Goal: Transaction & Acquisition: Obtain resource

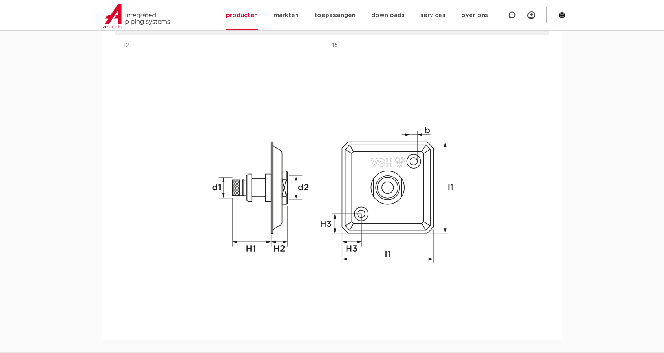
scroll to position [925, 0]
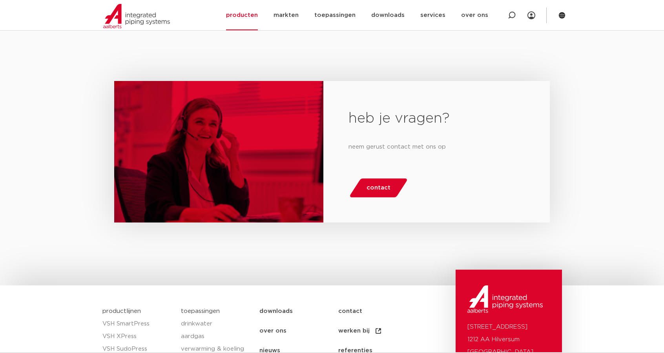
click at [663, 124] on div "heb je vragen? neem gerust contact met ons op contact" at bounding box center [332, 158] width 664 height 254
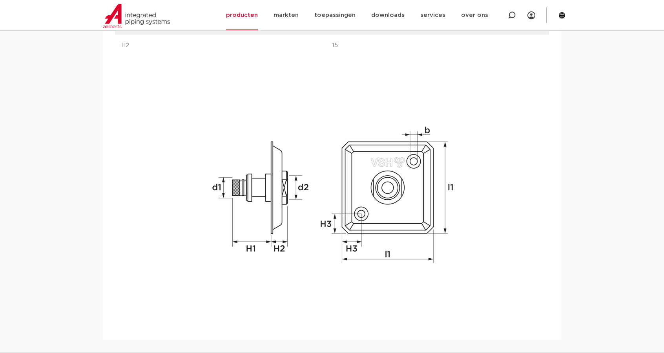
scroll to position [308, 0]
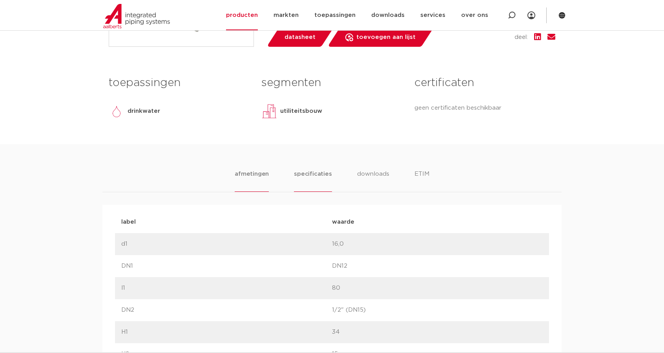
click at [307, 171] on li "specificaties" at bounding box center [313, 180] width 38 height 22
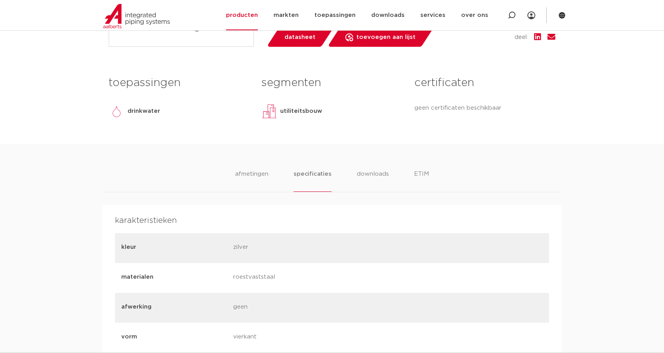
click at [349, 172] on ul "afmetingen specificaties downloads ETIM" at bounding box center [332, 180] width 194 height 22
click at [364, 172] on li "downloads" at bounding box center [372, 180] width 33 height 22
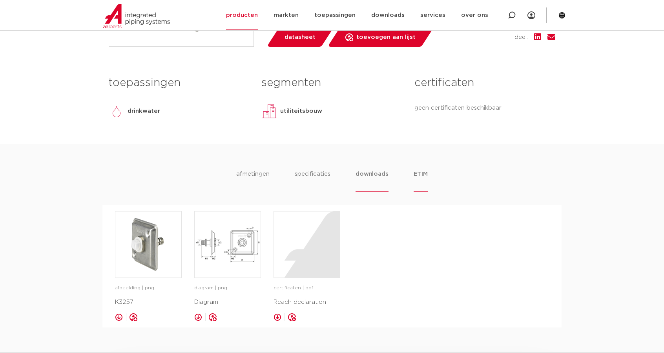
click at [422, 175] on li "ETIM" at bounding box center [421, 180] width 14 height 22
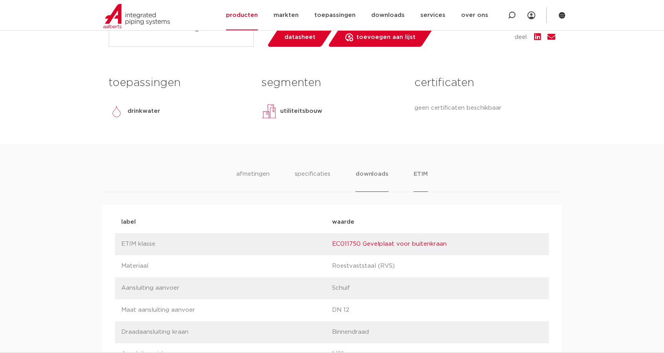
click at [383, 176] on li "downloads" at bounding box center [372, 180] width 33 height 22
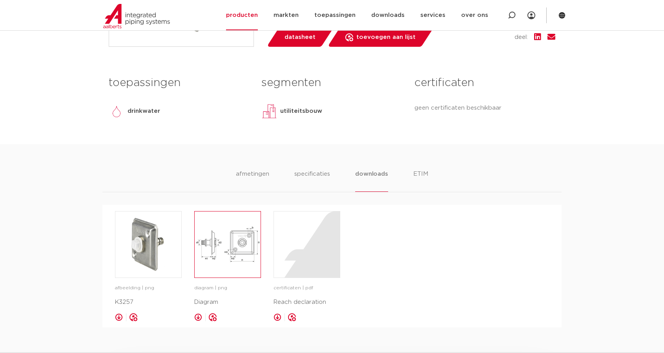
click at [213, 240] on img at bounding box center [228, 244] width 66 height 66
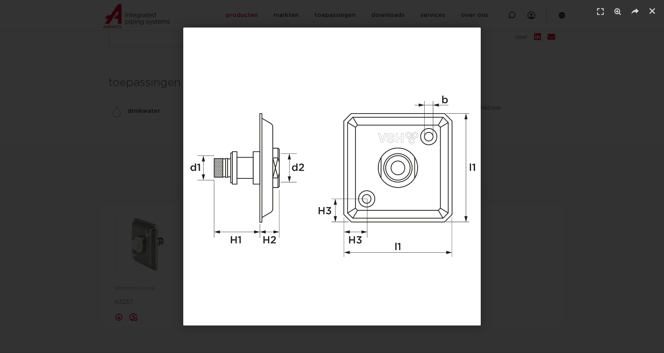
click at [577, 279] on div "1 / 1" at bounding box center [331, 176] width 609 height 298
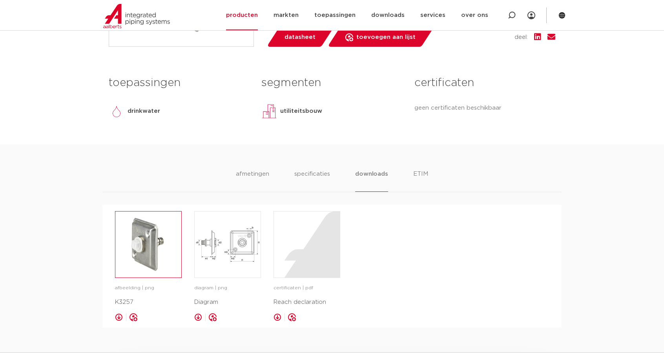
click at [136, 240] on img at bounding box center [148, 244] width 66 height 66
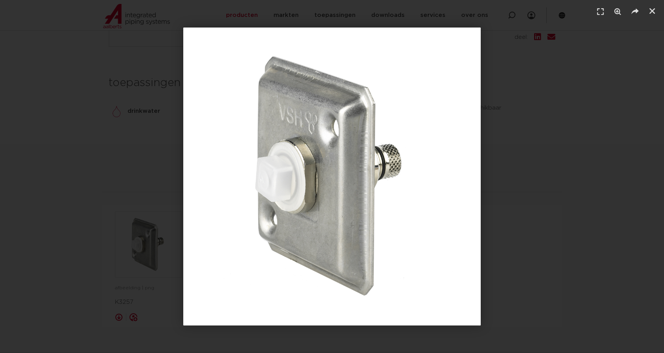
click at [154, 243] on div "1 / 1" at bounding box center [331, 176] width 609 height 298
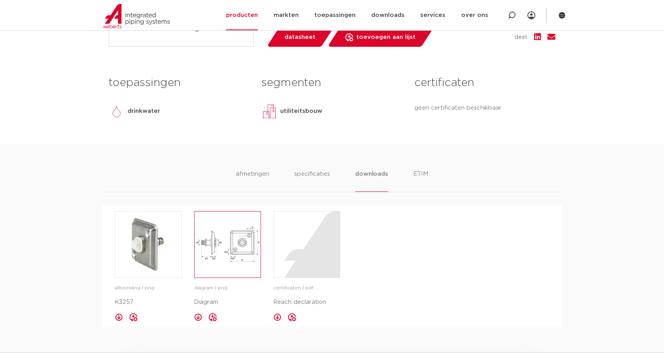
click at [230, 269] on img at bounding box center [228, 244] width 66 height 66
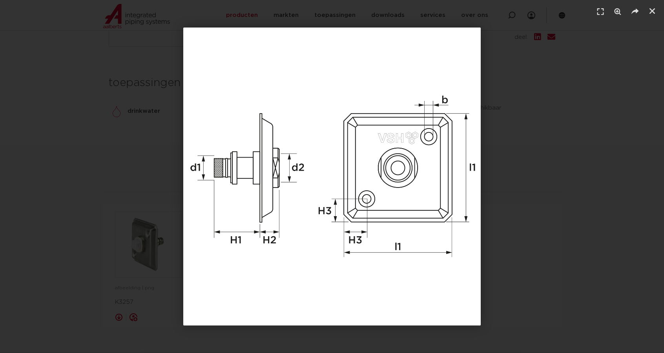
click at [537, 243] on div "1 / 1" at bounding box center [331, 176] width 609 height 298
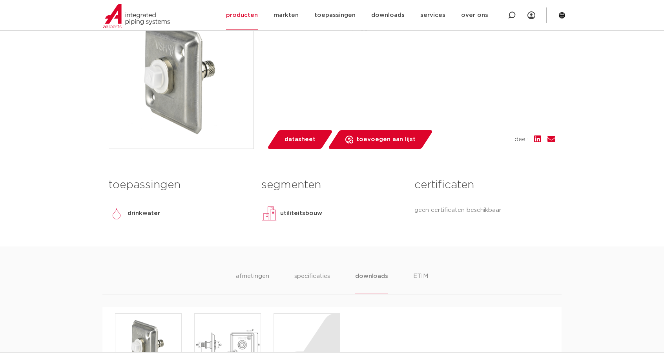
scroll to position [104, 0]
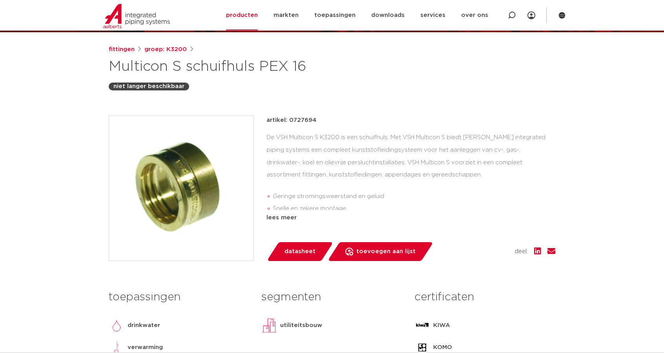
scroll to position [152, 0]
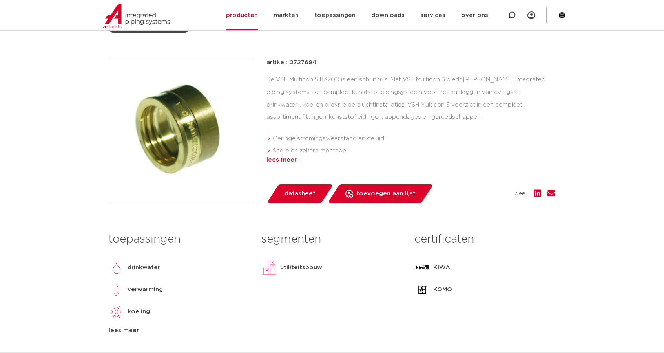
click at [279, 161] on div "lees meer" at bounding box center [411, 159] width 289 height 9
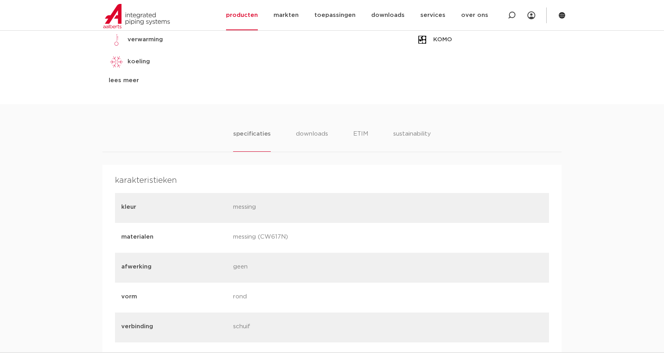
scroll to position [487, 0]
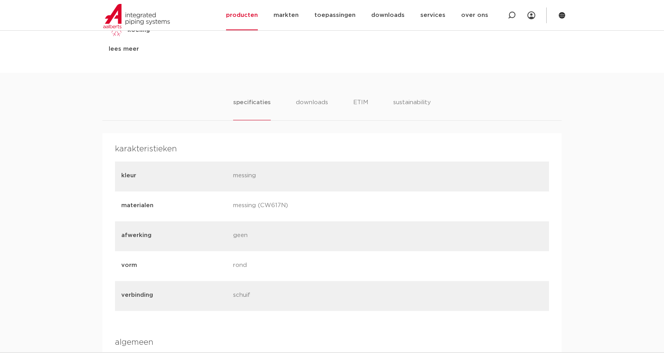
click at [304, 100] on li "downloads" at bounding box center [312, 109] width 33 height 22
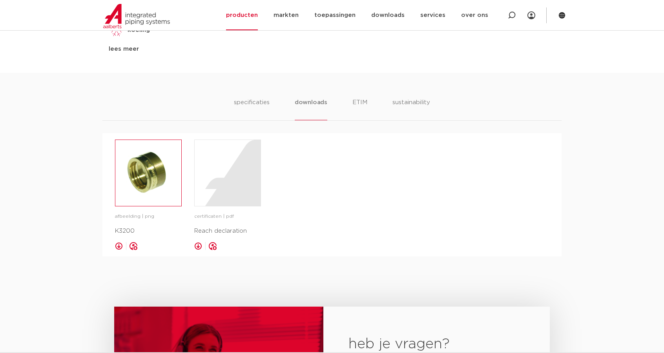
click at [162, 168] on img at bounding box center [148, 173] width 66 height 66
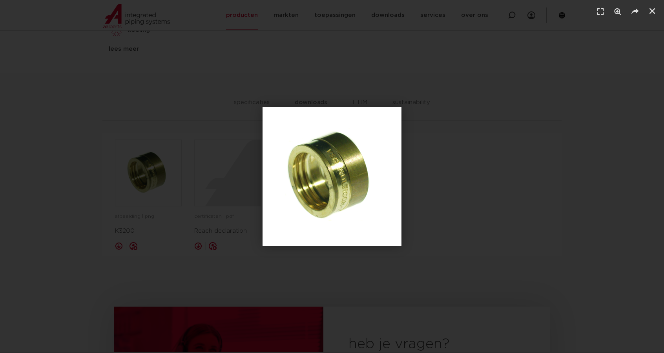
click at [151, 177] on div "1 / 1" at bounding box center [331, 176] width 609 height 298
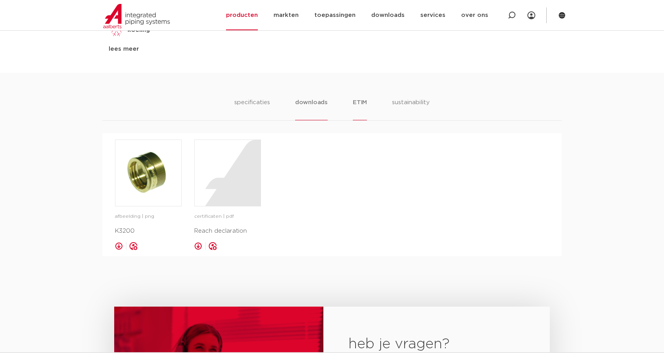
click at [353, 103] on li "ETIM" at bounding box center [360, 109] width 14 height 22
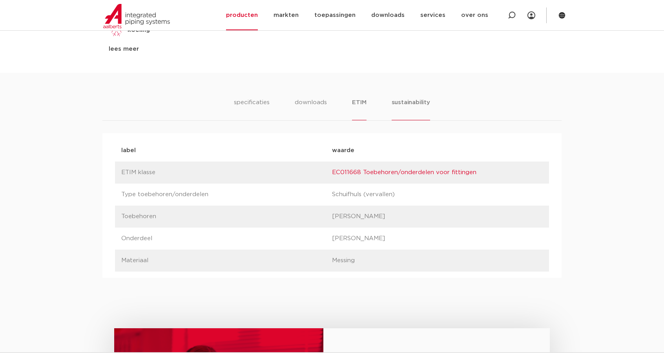
click at [397, 99] on li "sustainability" at bounding box center [411, 109] width 38 height 22
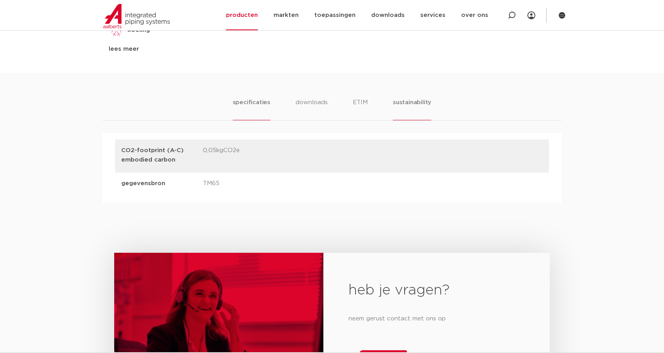
click at [241, 104] on li "specificaties" at bounding box center [252, 109] width 38 height 22
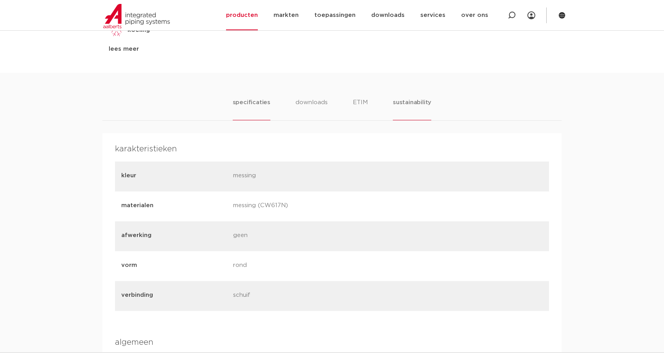
click at [417, 108] on li "sustainability" at bounding box center [412, 109] width 38 height 22
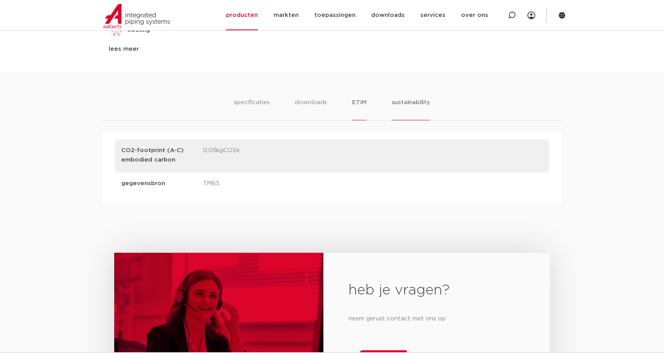
click at [364, 104] on li "ETIM" at bounding box center [359, 109] width 14 height 22
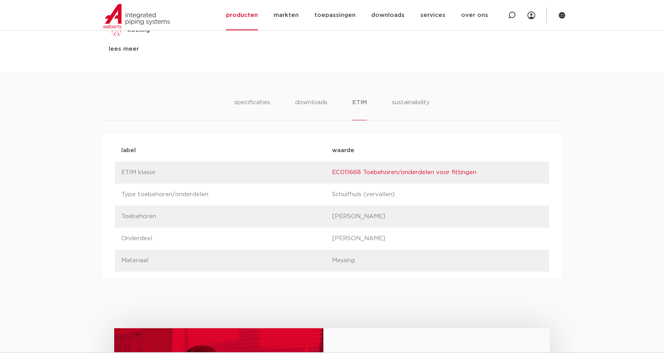
click at [355, 172] on link "EC011668 Toebehoren/onderdelen voor fittingen" at bounding box center [404, 172] width 144 height 6
click at [291, 100] on ul "specificaties downloads ETIM sustainability" at bounding box center [331, 109] width 195 height 22
click at [299, 103] on li "downloads" at bounding box center [311, 109] width 33 height 22
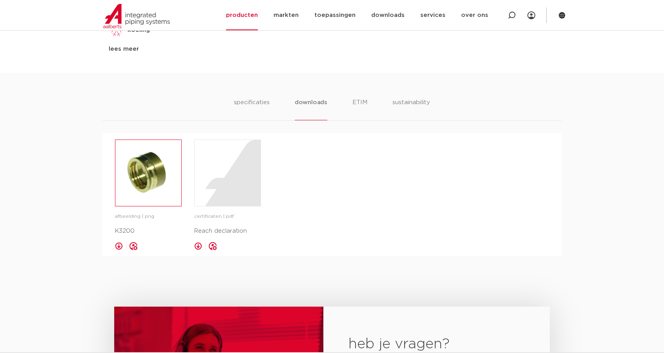
click at [173, 180] on img at bounding box center [148, 173] width 66 height 66
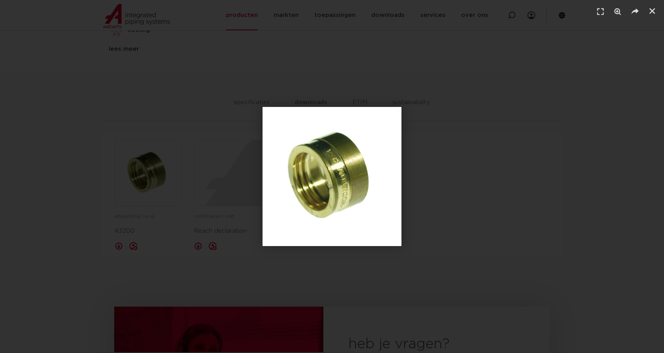
click at [230, 206] on div "1 / 1" at bounding box center [331, 176] width 609 height 298
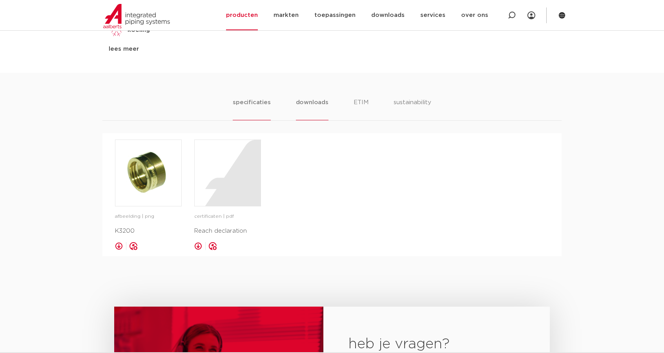
click at [265, 108] on li "specificaties" at bounding box center [252, 109] width 38 height 22
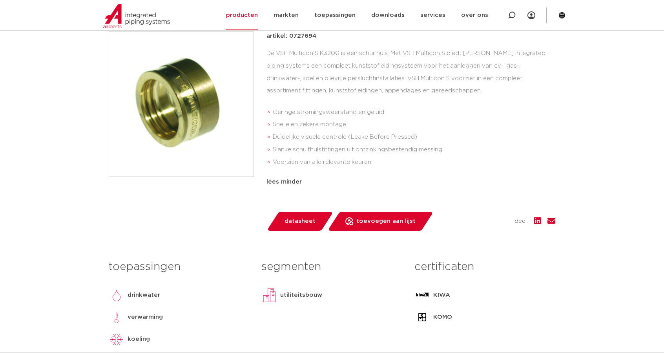
scroll to position [0, 0]
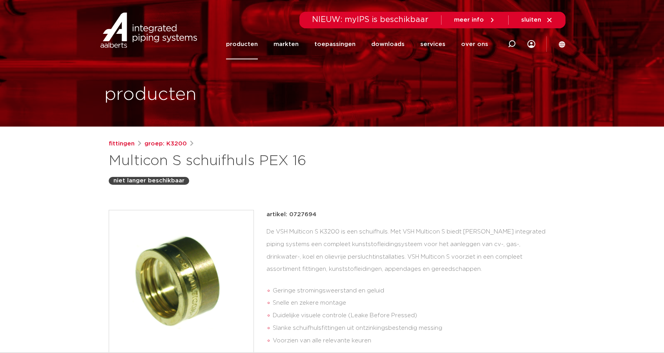
click at [541, 20] on span "sluiten" at bounding box center [531, 20] width 20 height 6
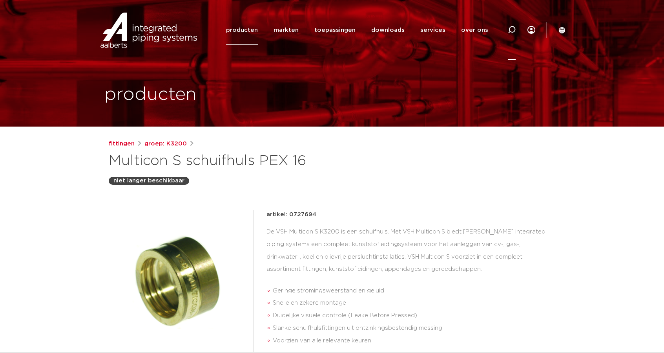
click at [510, 31] on icon at bounding box center [512, 30] width 8 height 8
type input "multicon"
click button "Zoeken" at bounding box center [0, 0] width 0 height 0
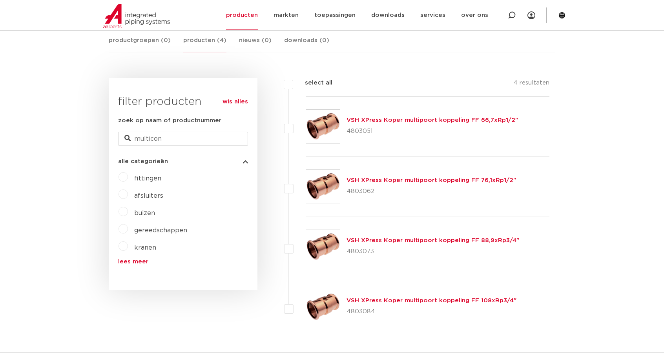
scroll to position [154, 0]
click at [128, 229] on label "gereedschappen" at bounding box center [157, 228] width 59 height 13
